Goal: Transaction & Acquisition: Purchase product/service

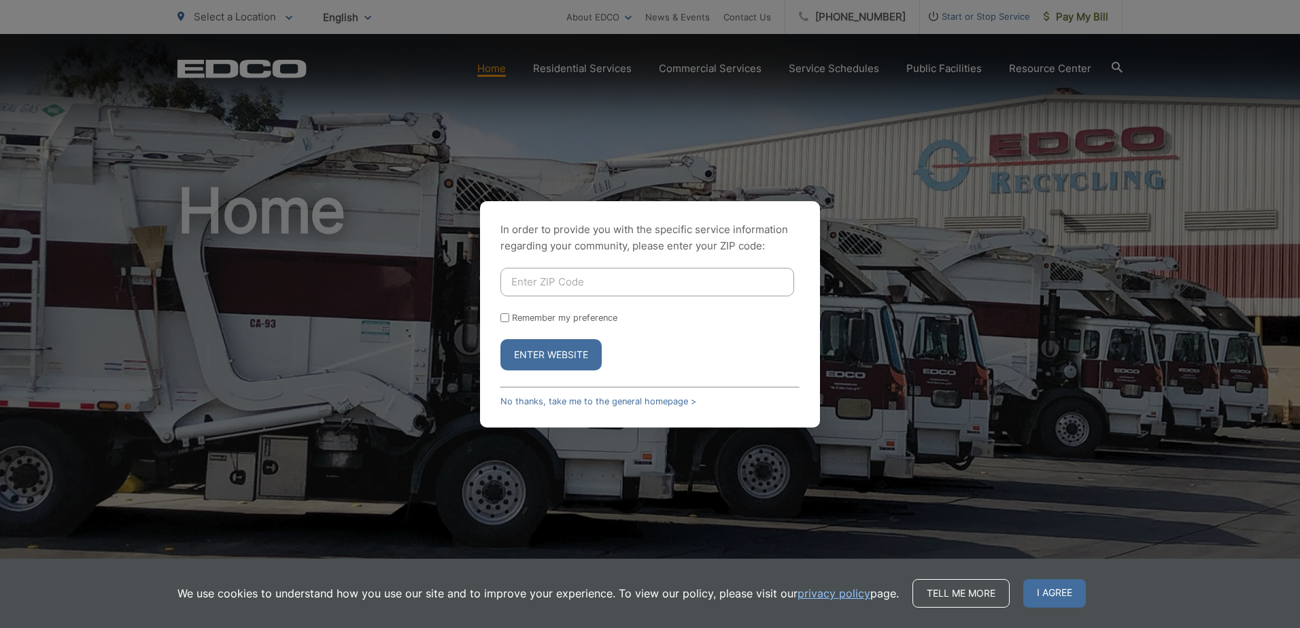
click at [655, 286] on input "Enter ZIP Code" at bounding box center [647, 282] width 294 height 29
type input "92020"
click at [540, 354] on button "Enter Website" at bounding box center [550, 354] width 101 height 31
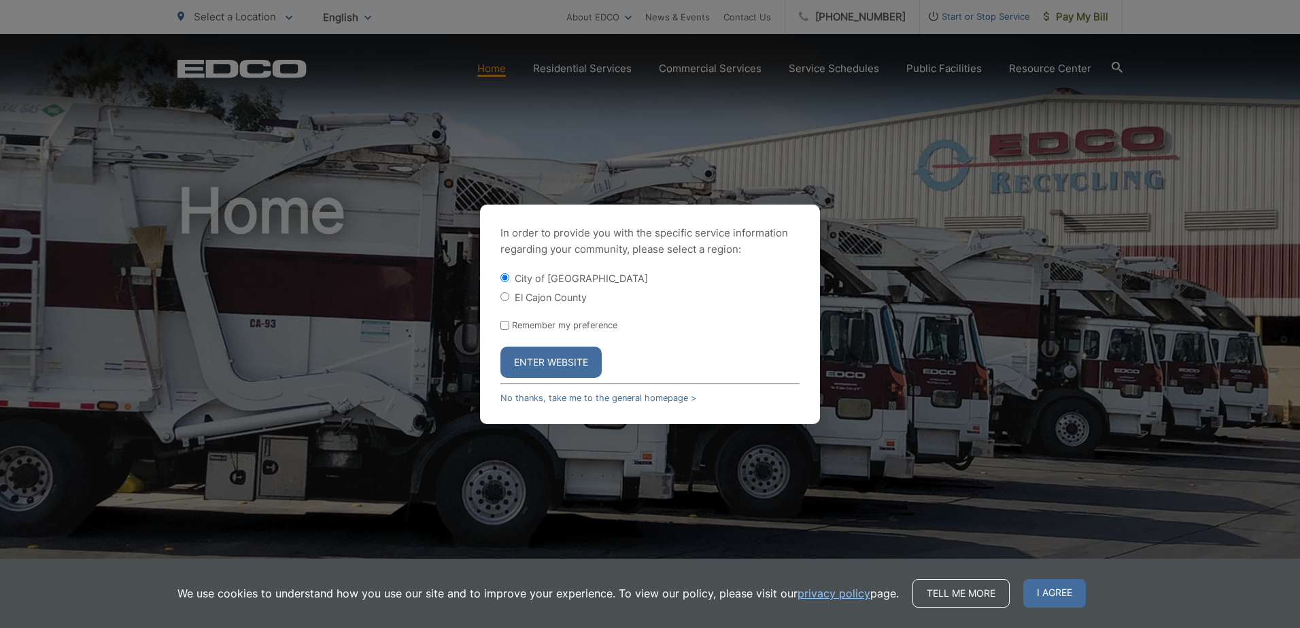
click at [541, 355] on button "Enter Website" at bounding box center [550, 362] width 101 height 31
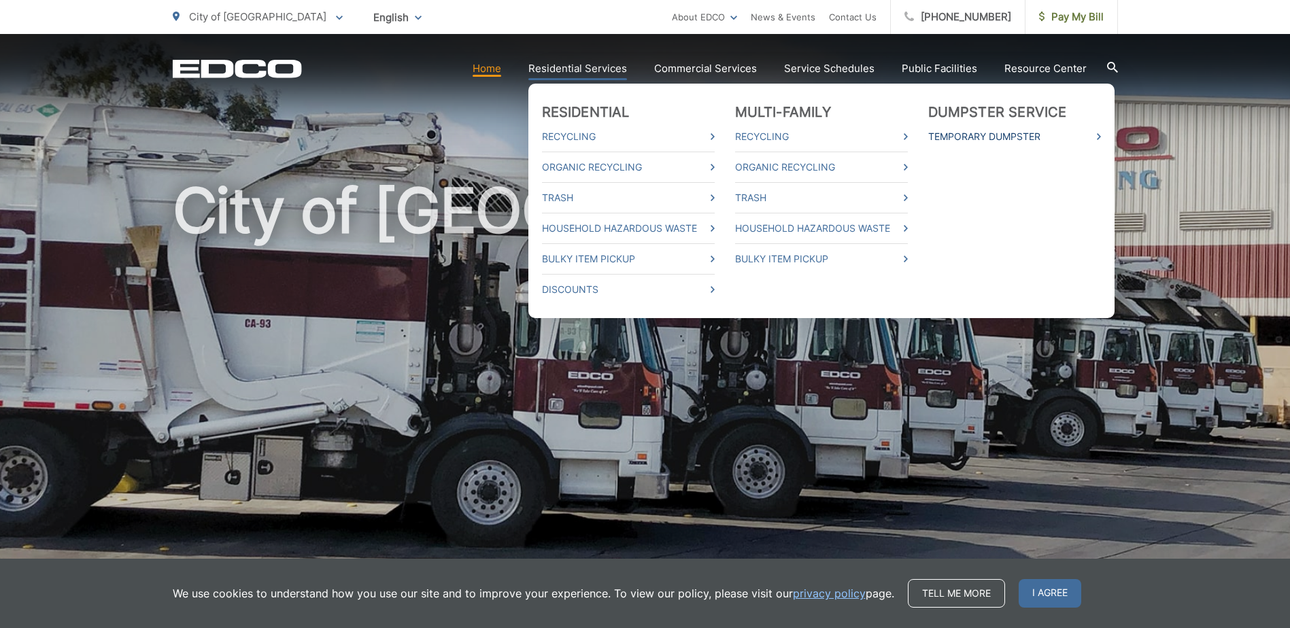
click at [985, 137] on link "Temporary Dumpster" at bounding box center [1014, 137] width 173 height 16
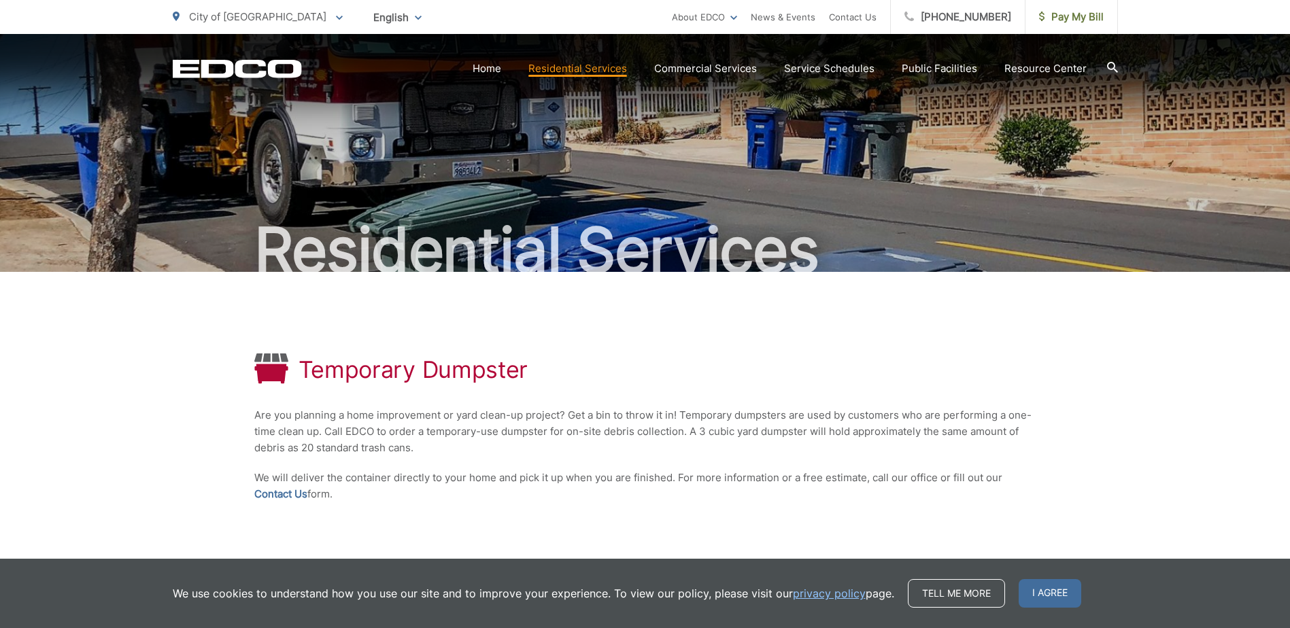
click at [959, 222] on h2 "Residential Services" at bounding box center [645, 250] width 945 height 68
click at [867, 355] on div "Temporary Dumpster" at bounding box center [645, 370] width 782 height 33
click at [902, 352] on div "Temporary Dumpster Are you planning a home improvement or yard clean-up project…" at bounding box center [645, 428] width 782 height 312
click at [758, 350] on div "Temporary Dumpster Are you planning a home improvement or yard clean-up project…" at bounding box center [645, 428] width 782 height 312
click at [1041, 597] on span "I agree" at bounding box center [1050, 593] width 63 height 29
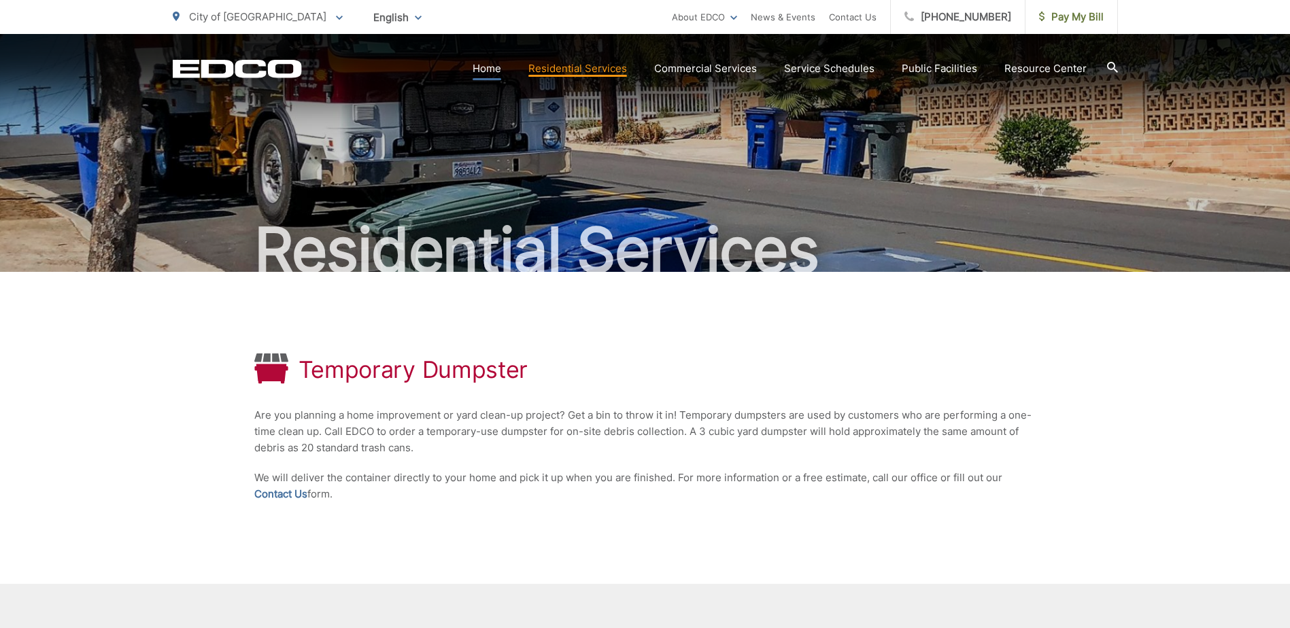
click at [494, 69] on link "Home" at bounding box center [487, 69] width 29 height 16
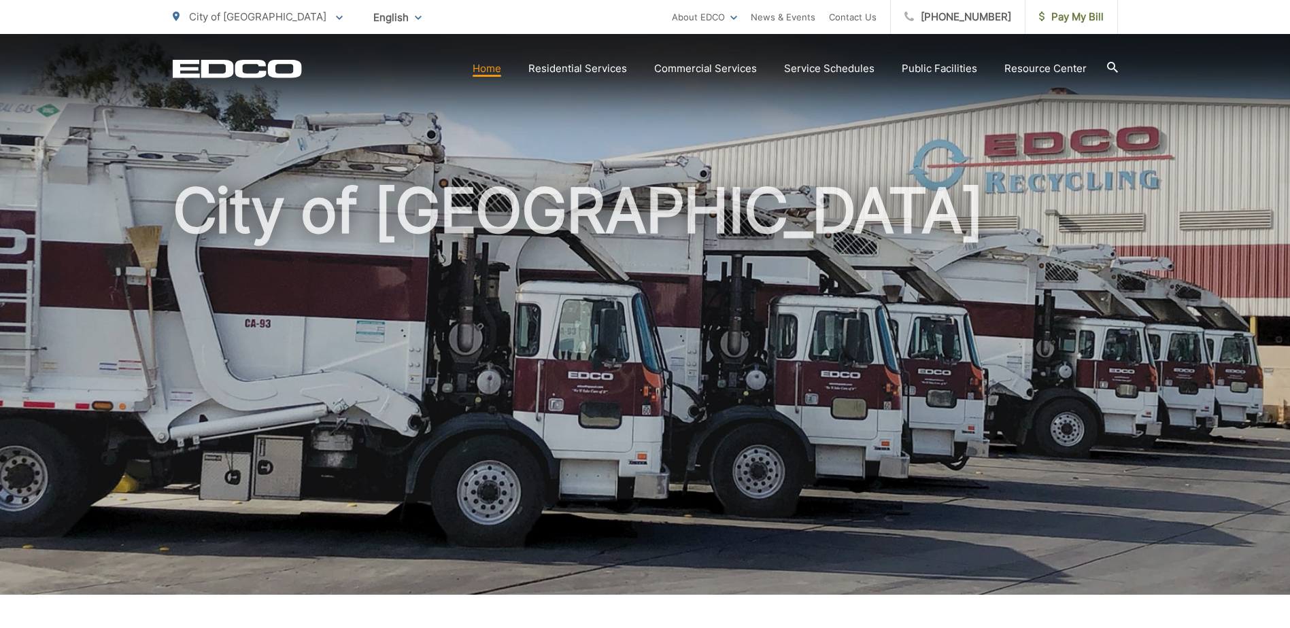
click at [1109, 66] on icon at bounding box center [1112, 67] width 11 height 11
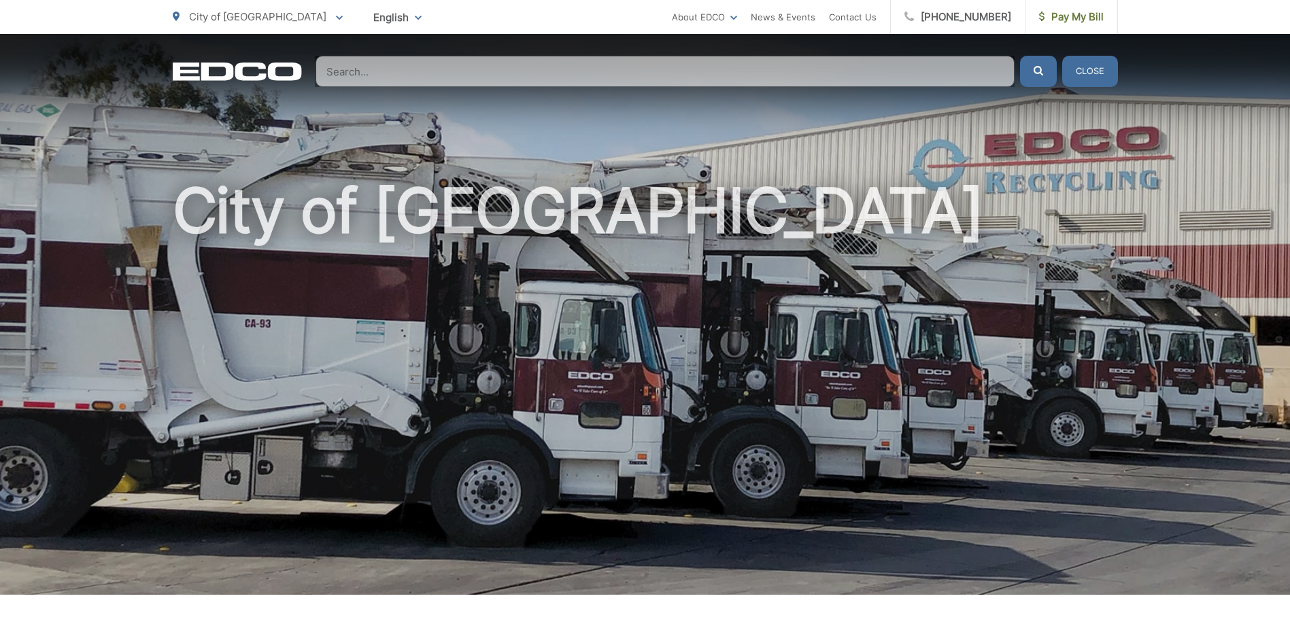
click at [418, 74] on input "Search" at bounding box center [665, 71] width 699 height 31
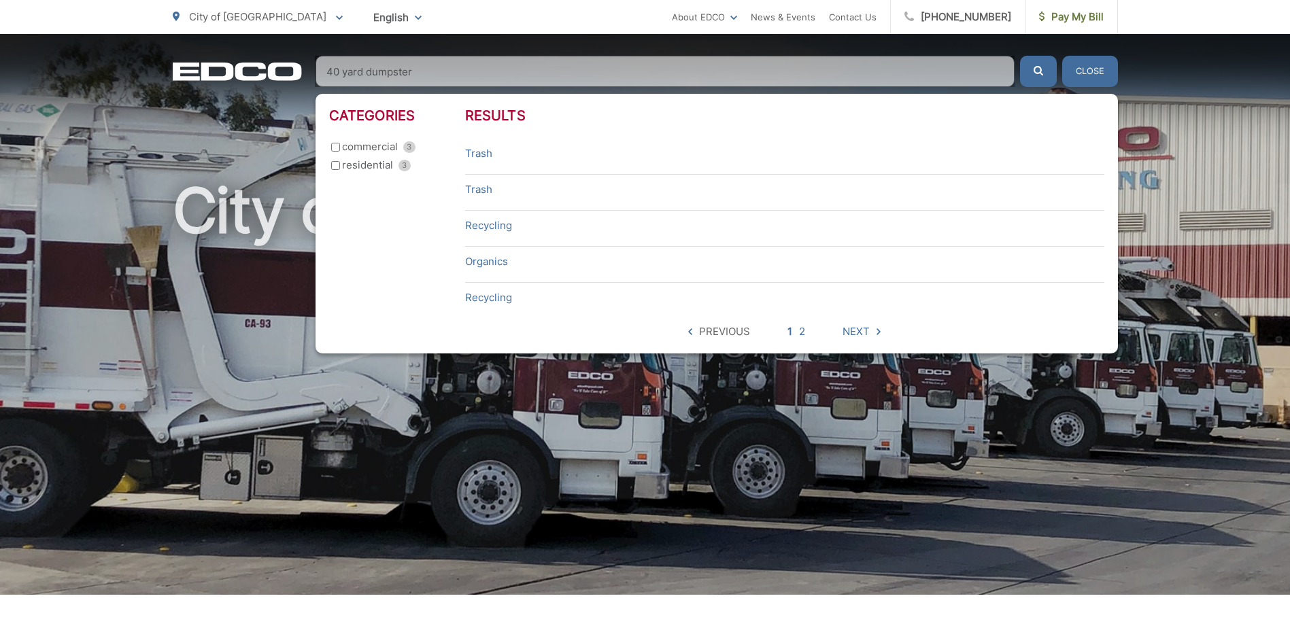
type input "40 yard dumpster"
click at [334, 163] on input "residential 3" at bounding box center [335, 165] width 9 height 9
checkbox input "true"
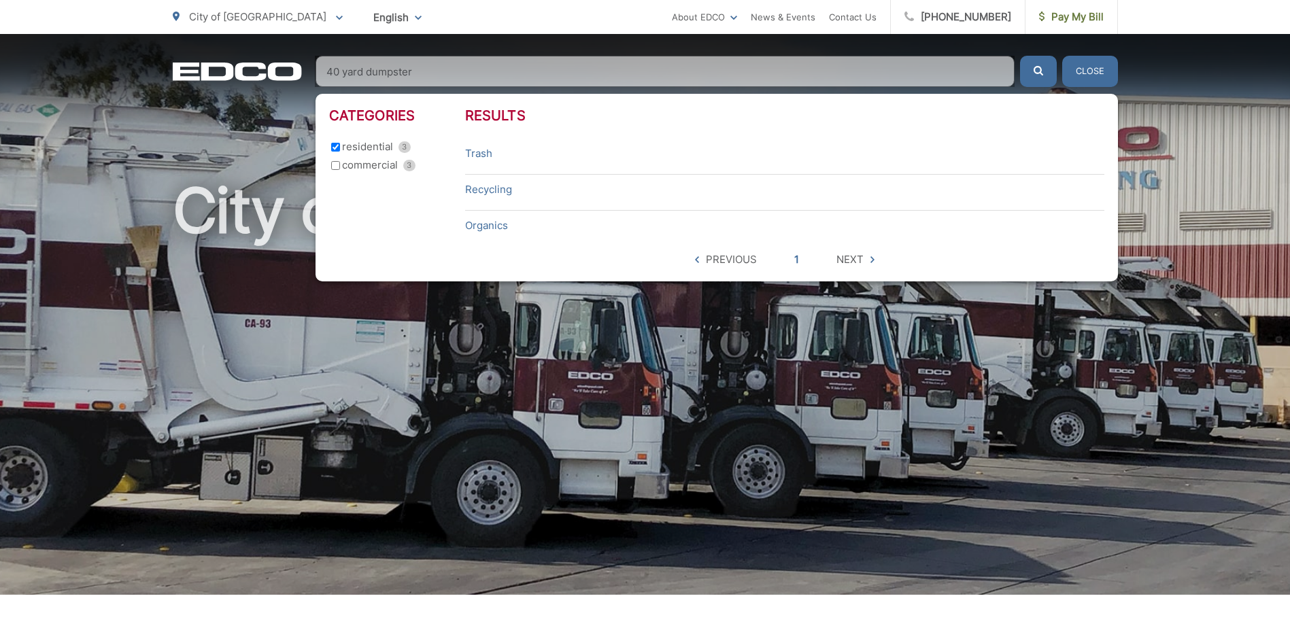
click at [1038, 71] on icon "submit" at bounding box center [1039, 71] width 10 height 10
click at [473, 155] on link "Trash" at bounding box center [478, 154] width 27 height 16
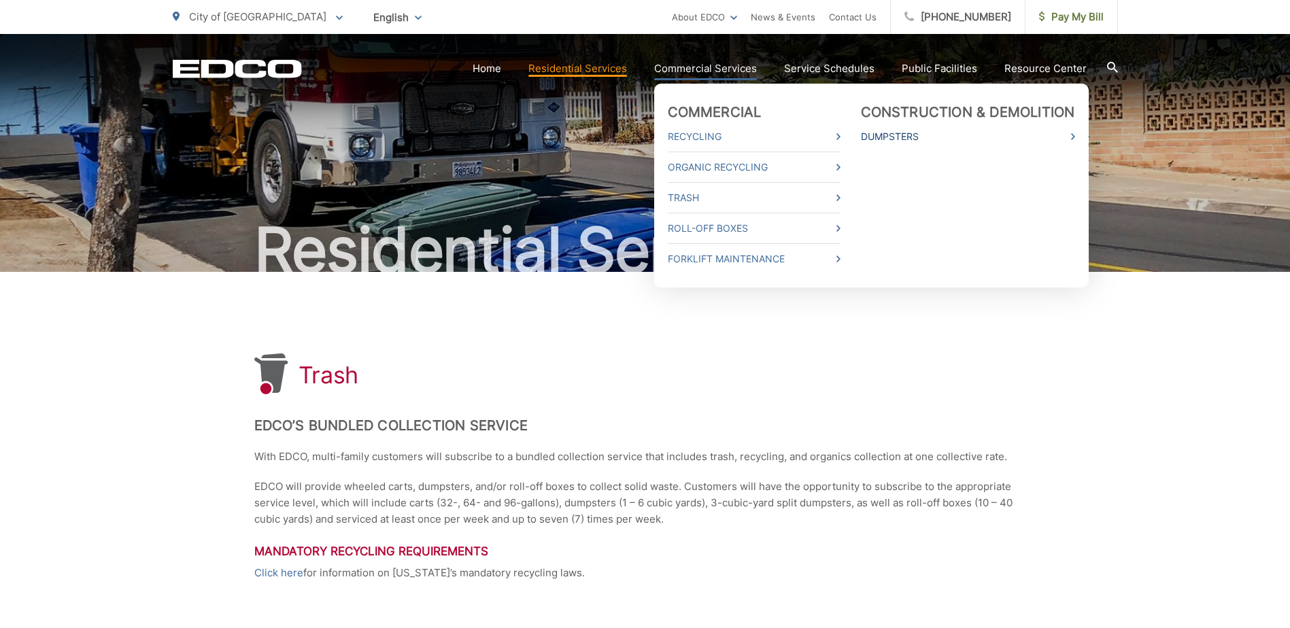
click at [899, 131] on link "Dumpsters" at bounding box center [968, 137] width 214 height 16
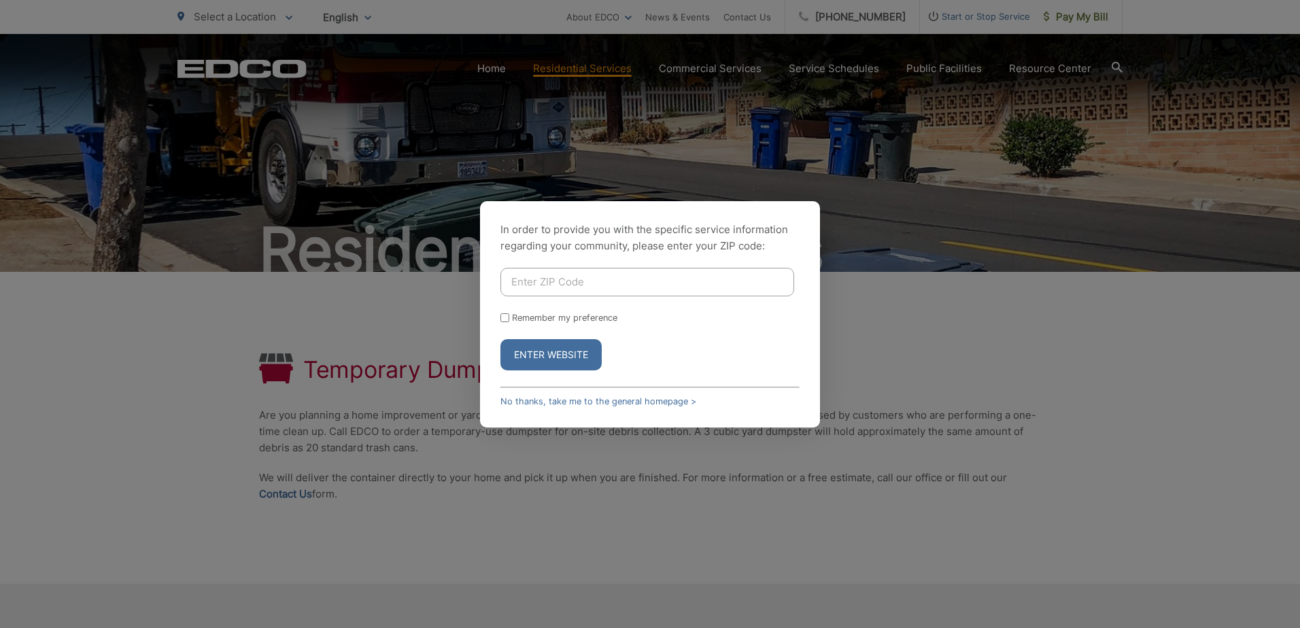
click at [572, 275] on input "Enter ZIP Code" at bounding box center [647, 282] width 294 height 29
type input "92020"
click at [582, 349] on button "Enter Website" at bounding box center [550, 354] width 101 height 31
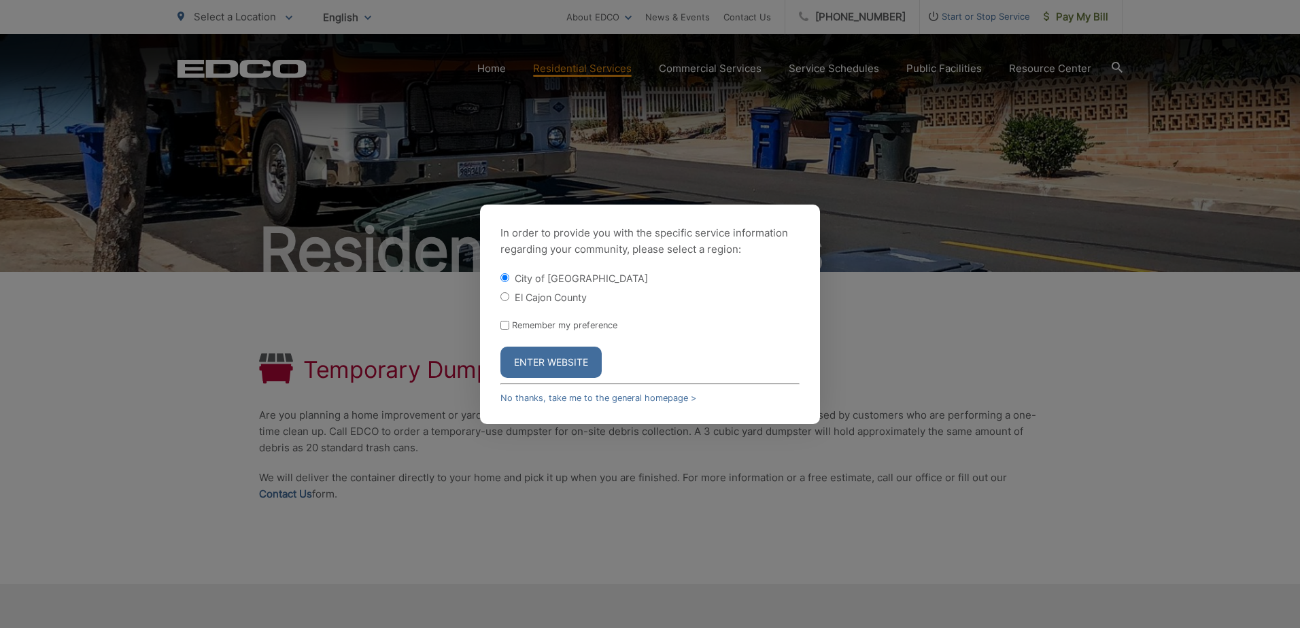
click at [552, 360] on button "Enter Website" at bounding box center [550, 362] width 101 height 31
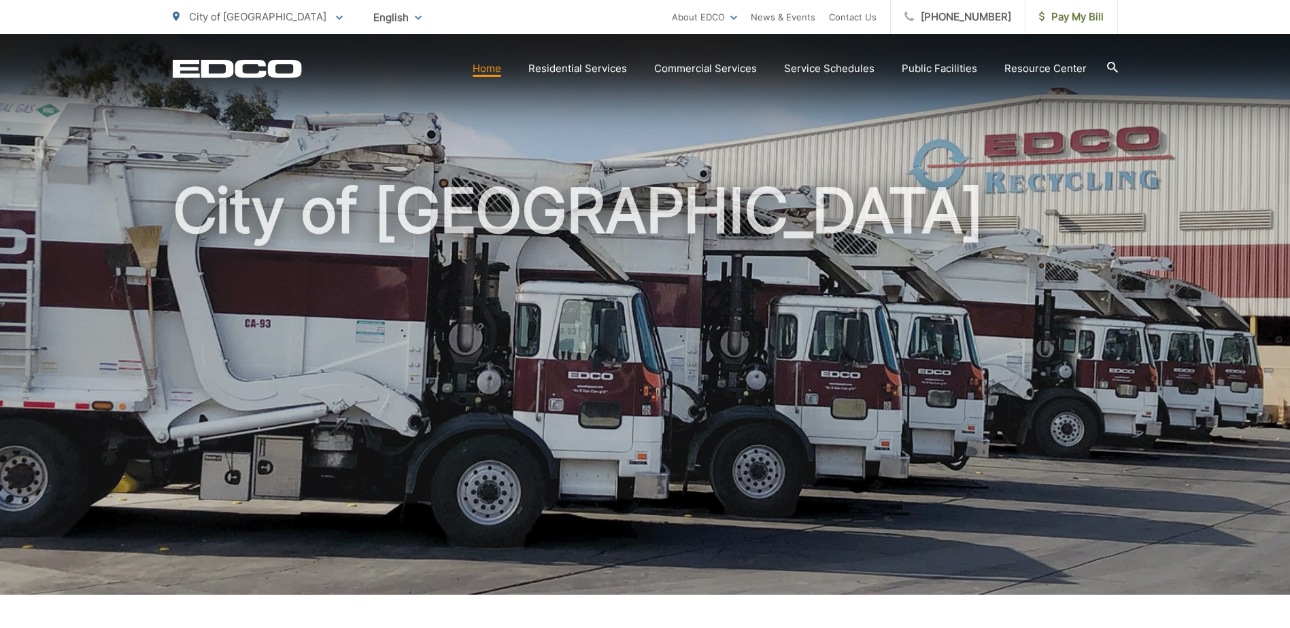
click at [1114, 62] on icon at bounding box center [1112, 67] width 11 height 11
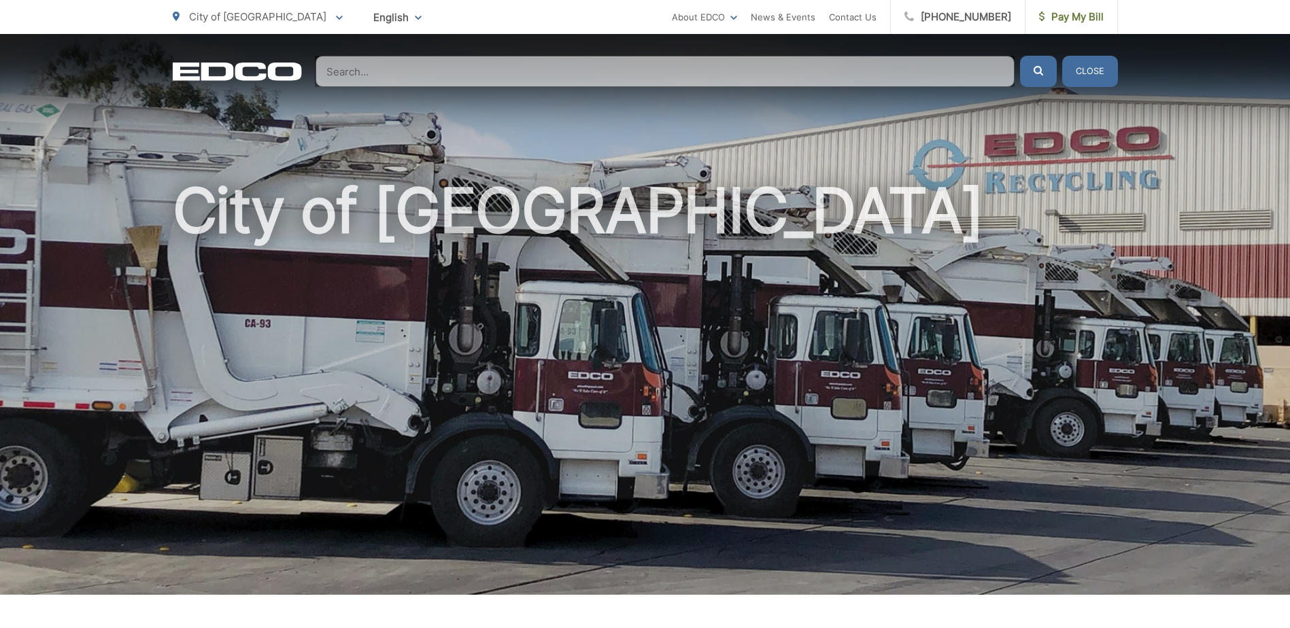
click at [486, 72] on input "Search" at bounding box center [665, 71] width 699 height 31
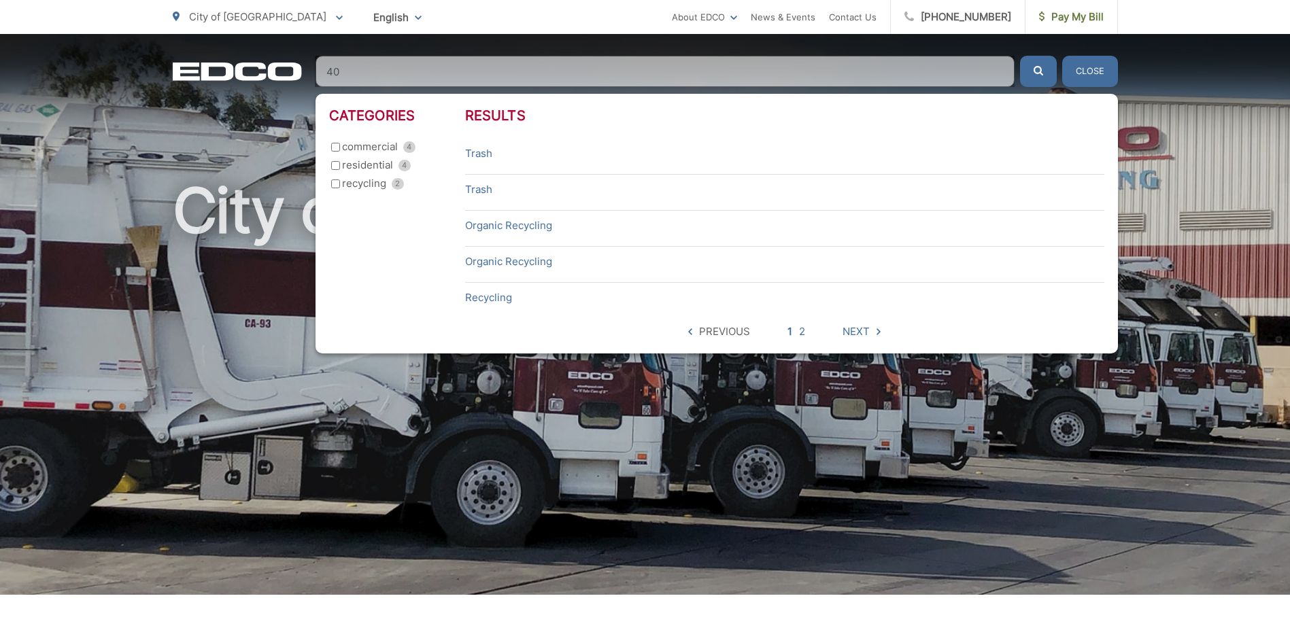
type input "4"
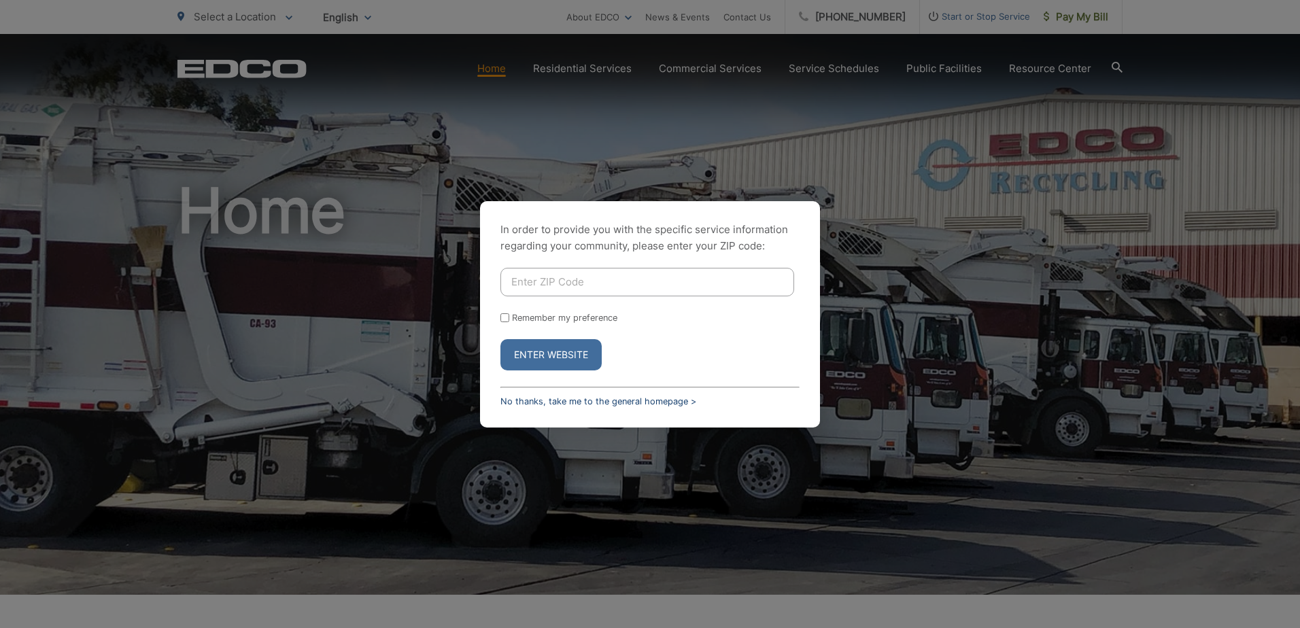
click at [570, 398] on link "No thanks, take me to the general homepage >" at bounding box center [598, 401] width 196 height 10
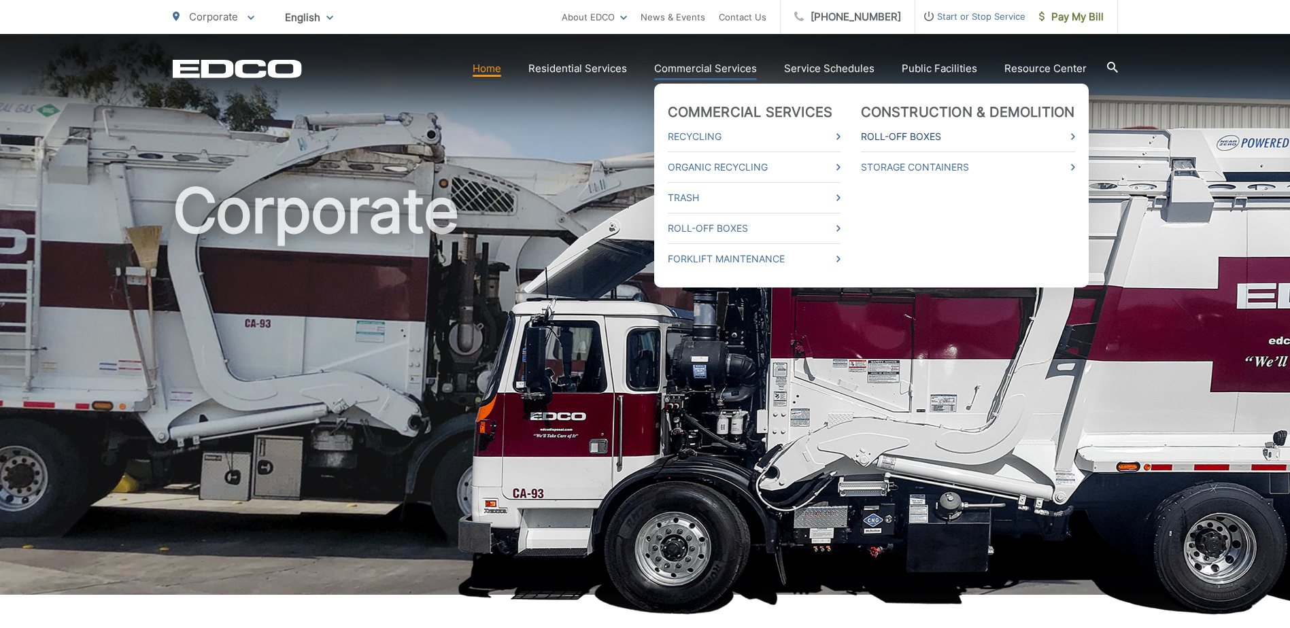
click at [1075, 135] on icon at bounding box center [1073, 136] width 4 height 7
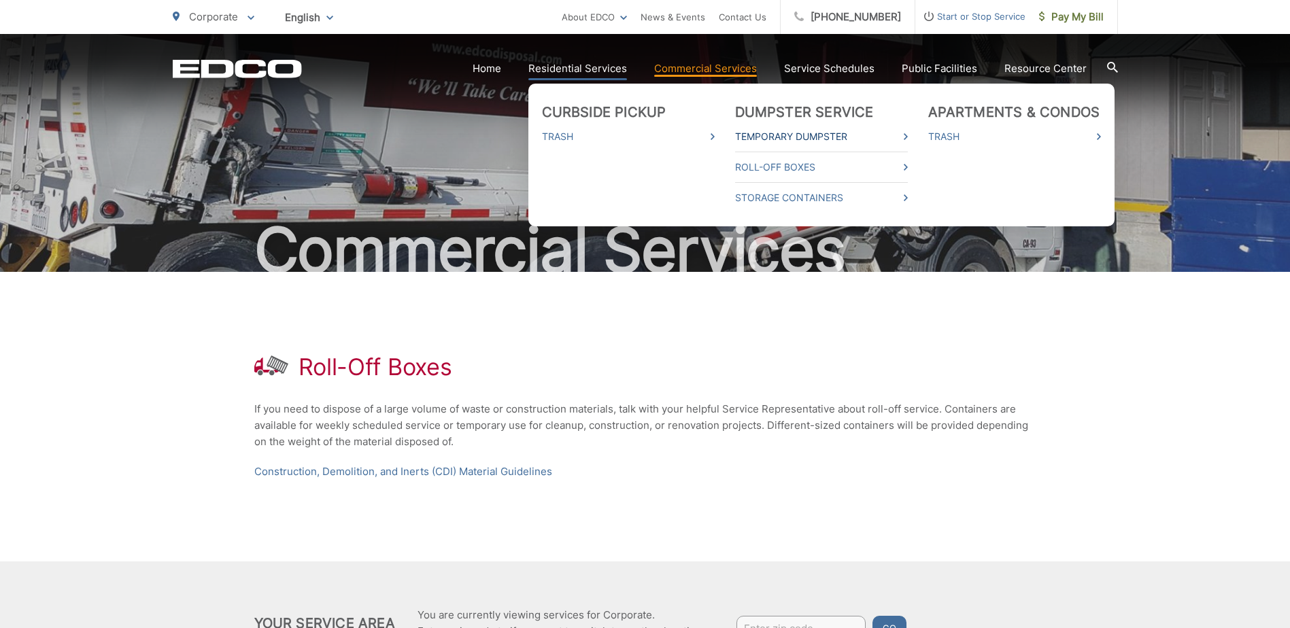
click at [799, 135] on link "Temporary Dumpster" at bounding box center [821, 137] width 173 height 16
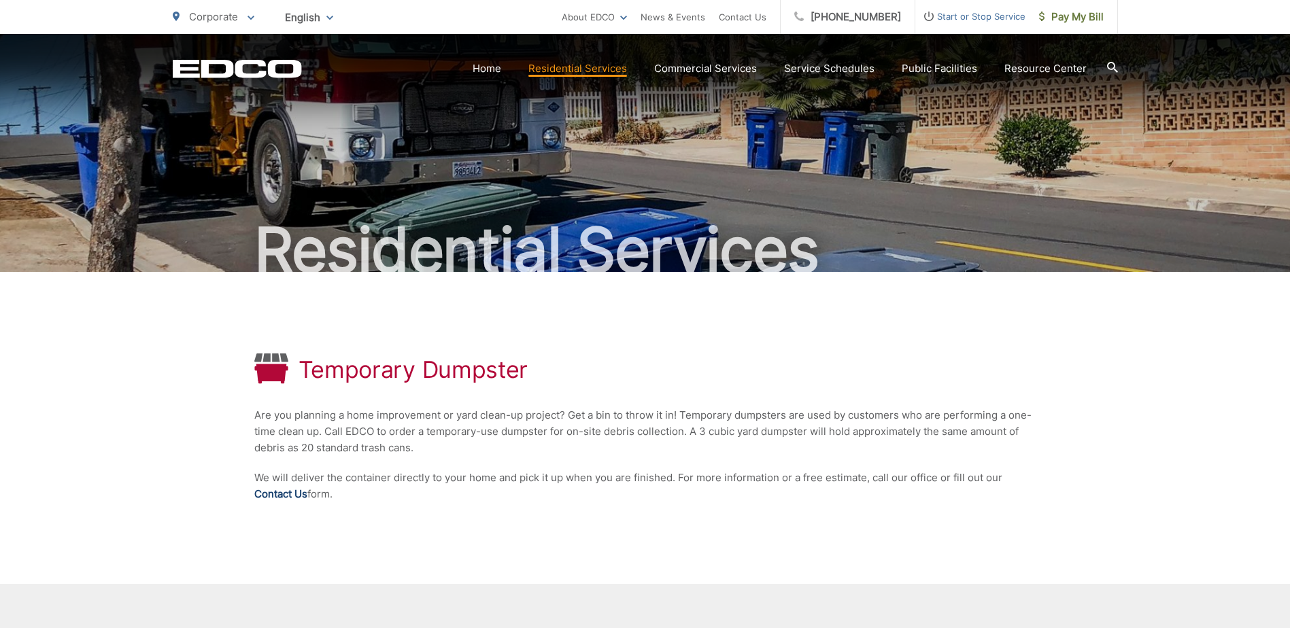
click at [281, 493] on link "Contact Us" at bounding box center [280, 494] width 53 height 16
